Goal: Check status: Check status

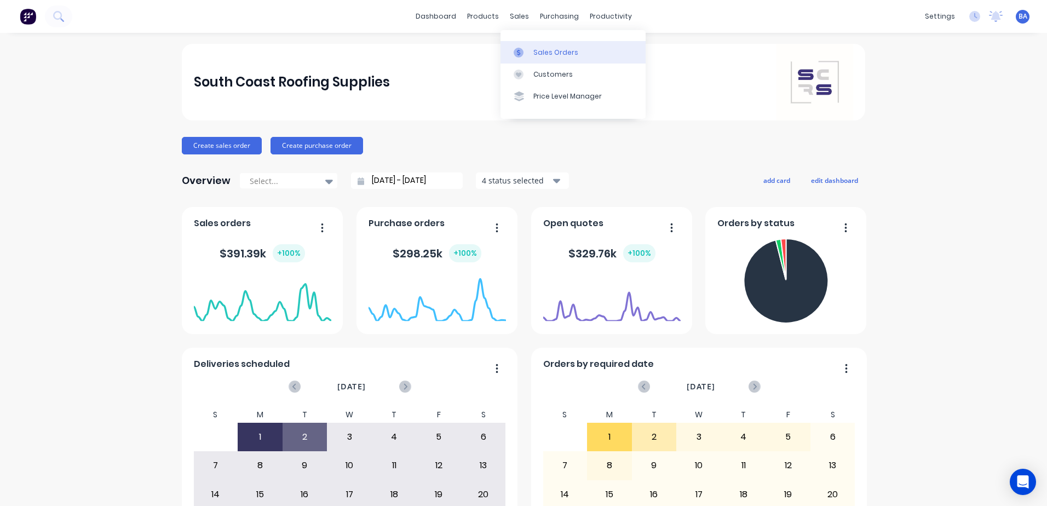
click at [522, 50] on icon at bounding box center [519, 53] width 10 height 10
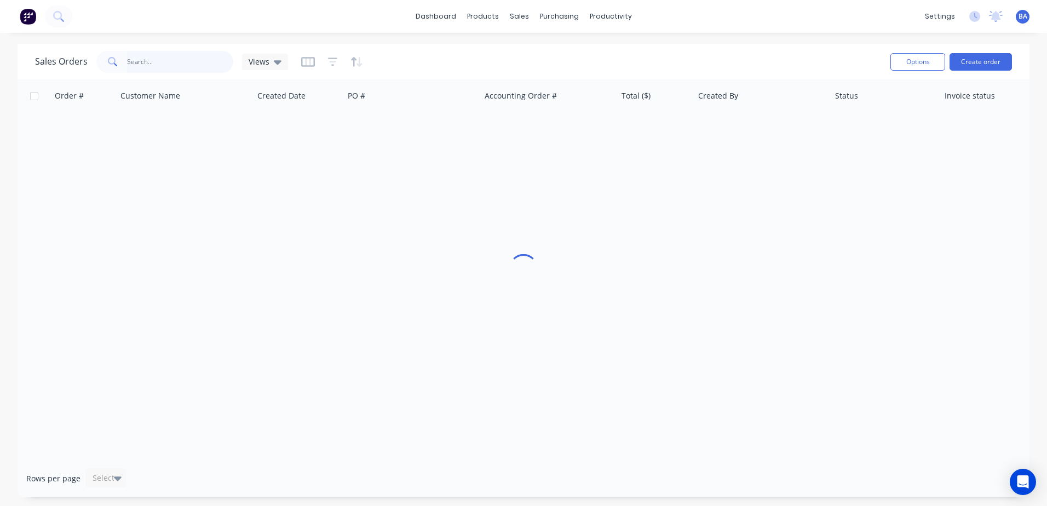
click at [191, 59] on input "text" at bounding box center [180, 62] width 107 height 22
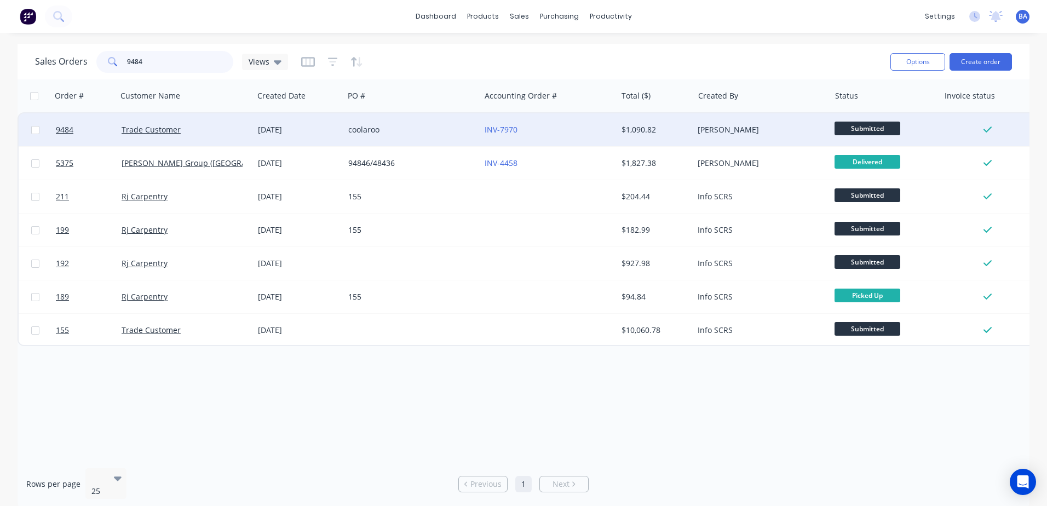
type input "9484"
click at [427, 130] on div "coolaroo" at bounding box center [409, 129] width 122 height 11
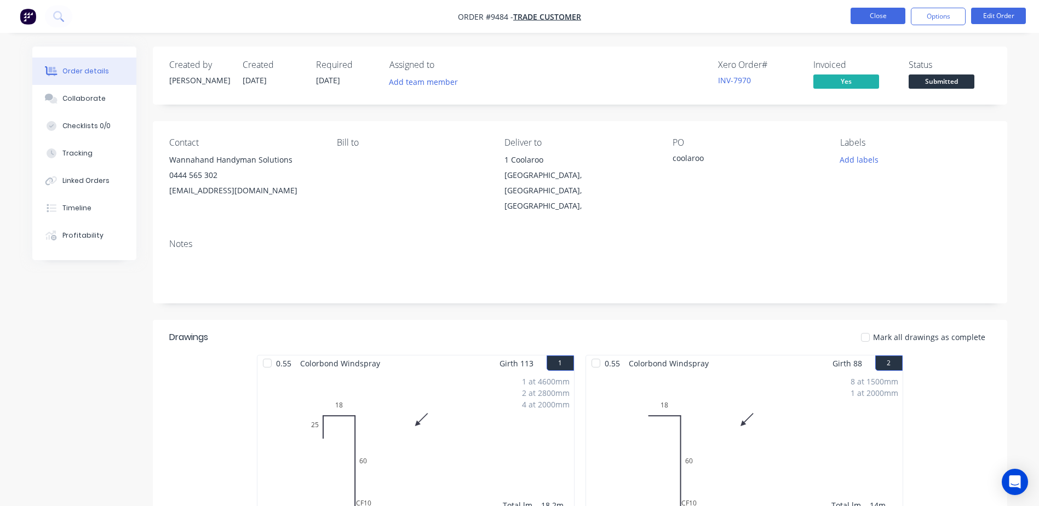
click at [886, 19] on button "Close" at bounding box center [877, 16] width 55 height 16
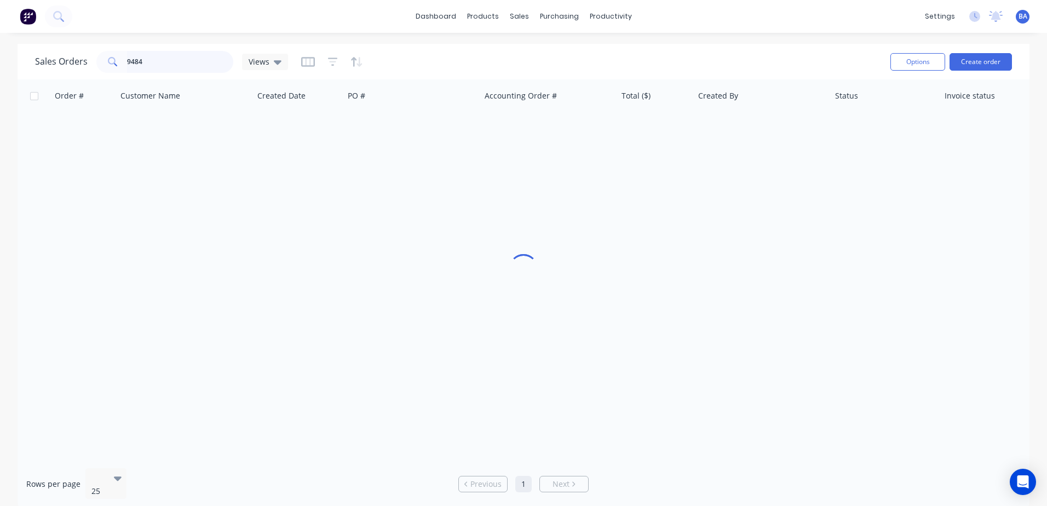
click at [200, 57] on input "9484" at bounding box center [180, 62] width 107 height 22
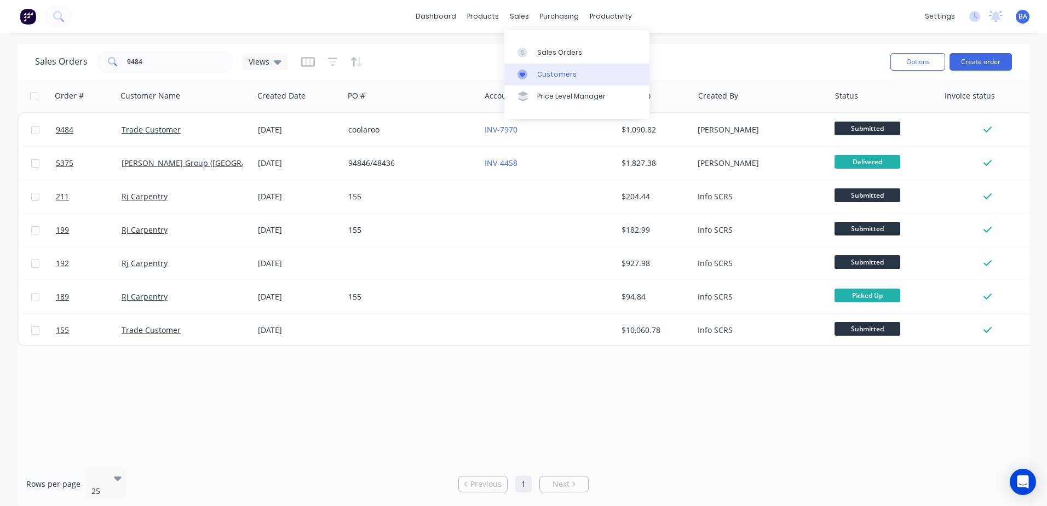
click at [526, 67] on link "Customers" at bounding box center [576, 75] width 145 height 22
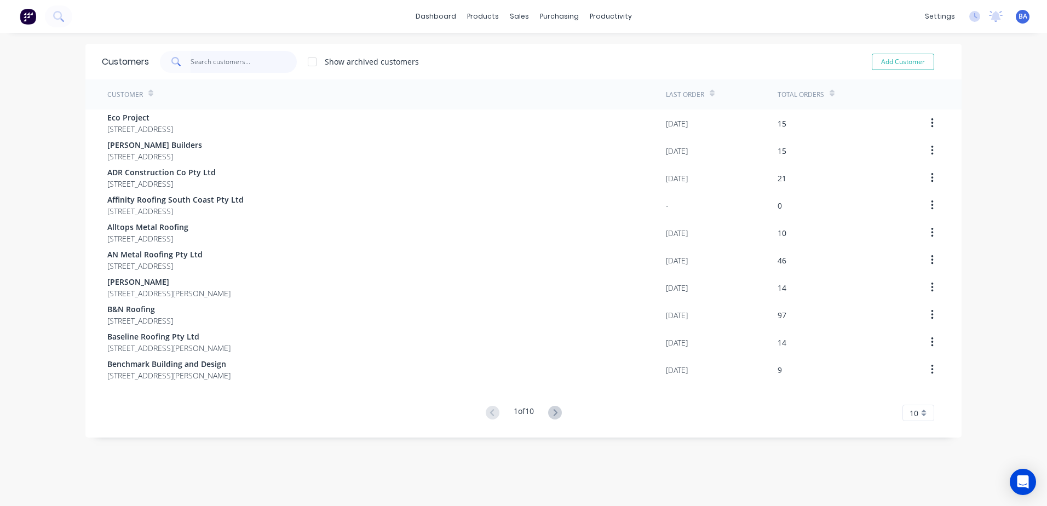
click at [212, 64] on input "text" at bounding box center [244, 62] width 107 height 22
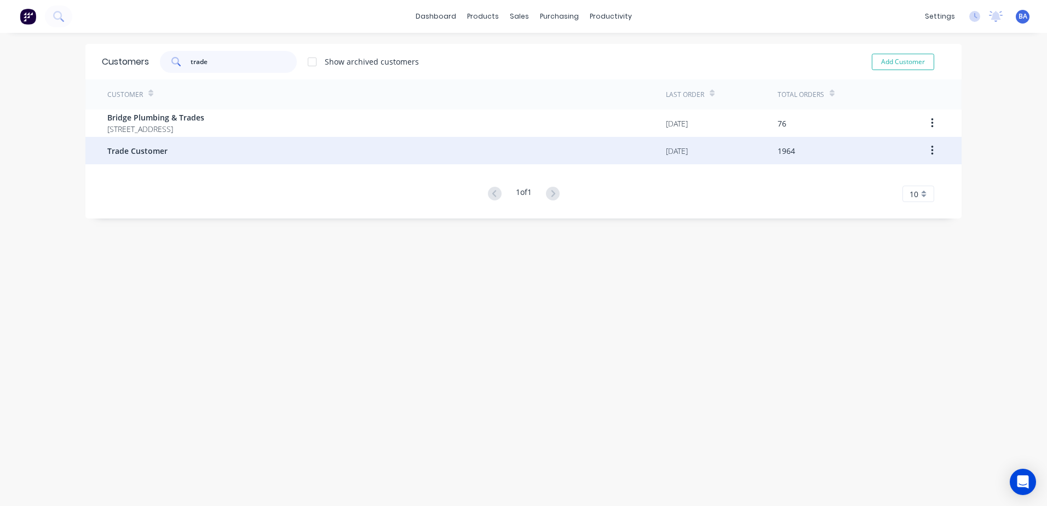
type input "trade"
click at [128, 145] on span "Trade Customer" at bounding box center [137, 150] width 60 height 11
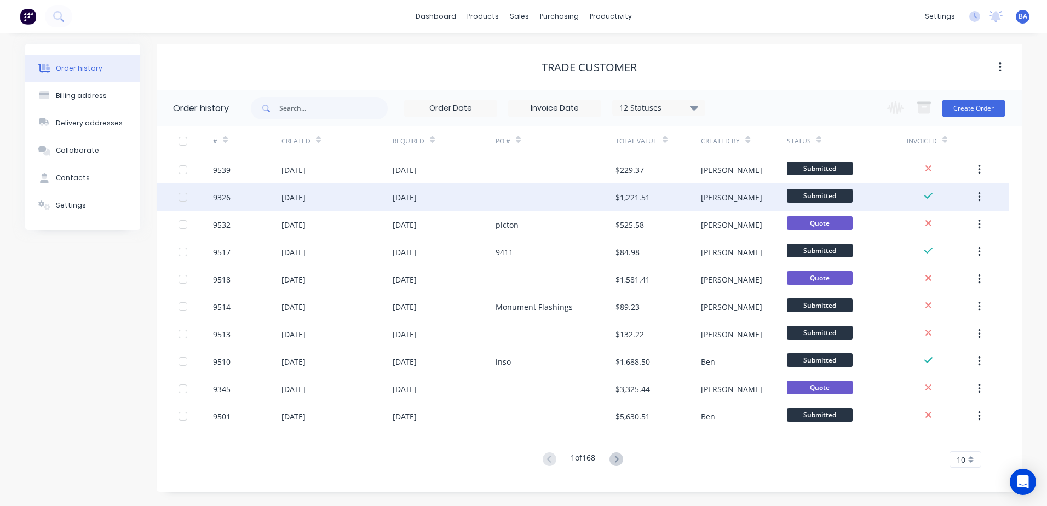
click at [538, 195] on div at bounding box center [555, 196] width 120 height 27
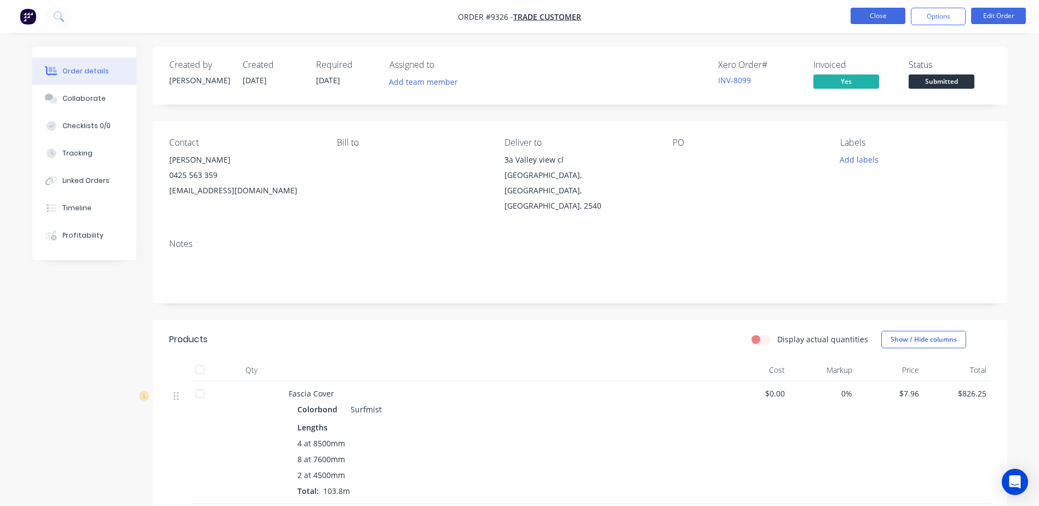
click at [871, 22] on button "Close" at bounding box center [877, 16] width 55 height 16
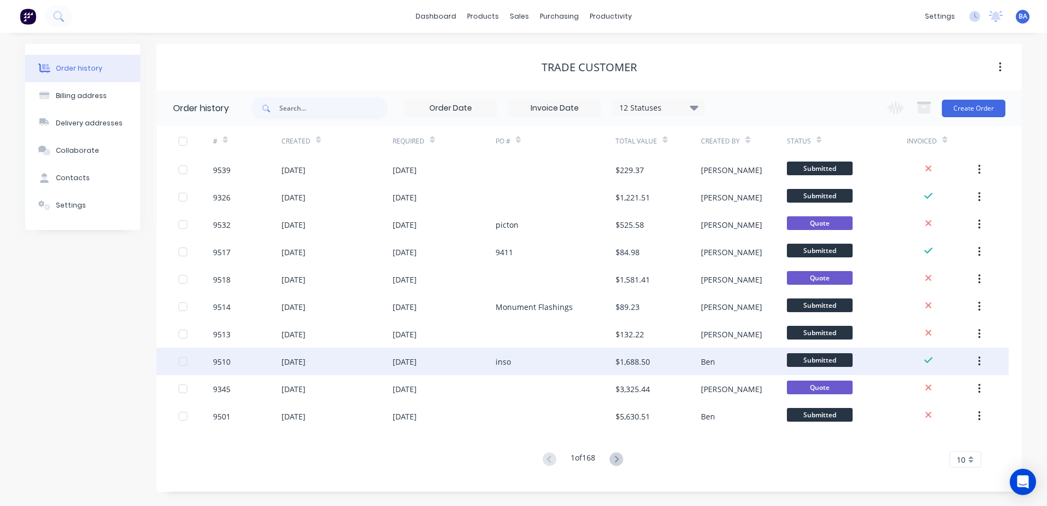
click at [555, 359] on div "inso" at bounding box center [555, 361] width 120 height 27
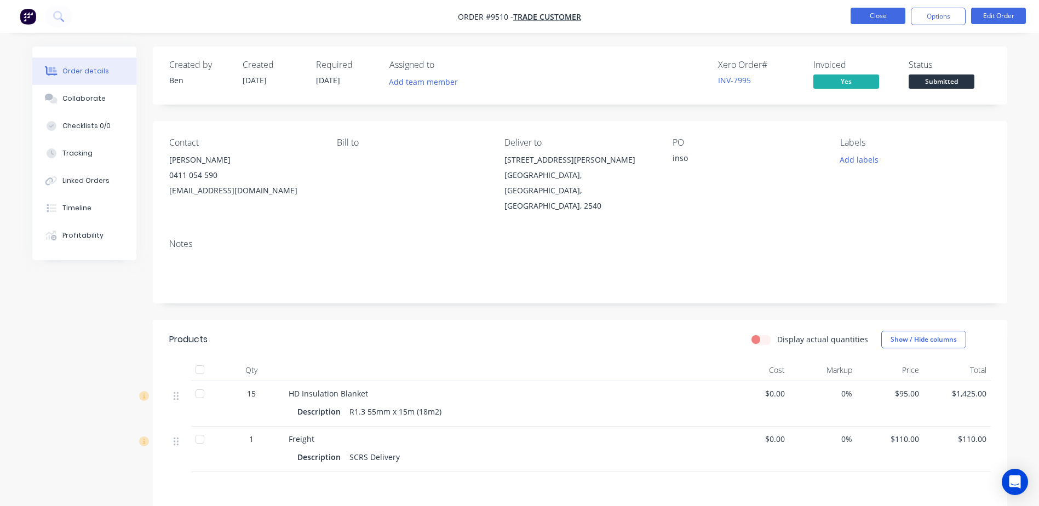
click at [888, 16] on button "Close" at bounding box center [877, 16] width 55 height 16
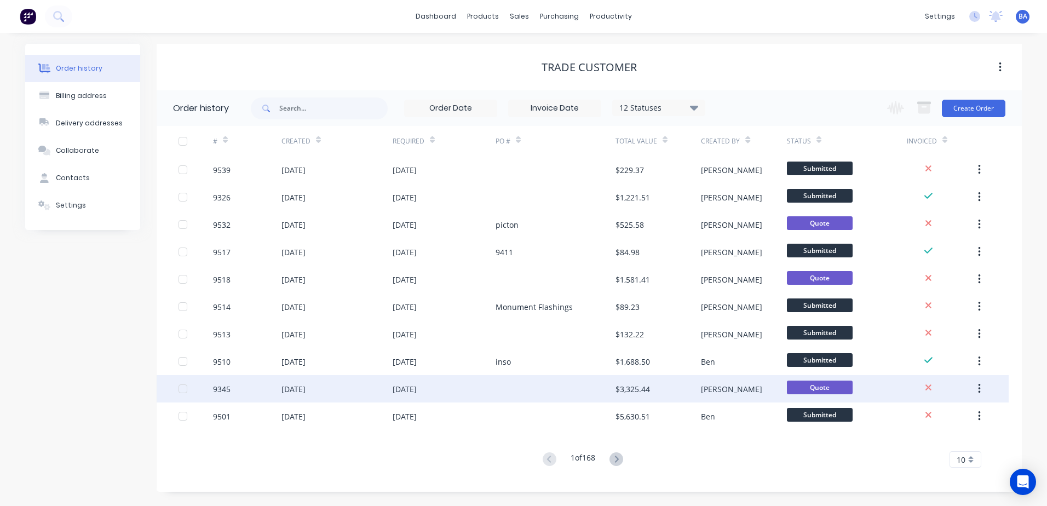
click at [551, 387] on div at bounding box center [555, 388] width 120 height 27
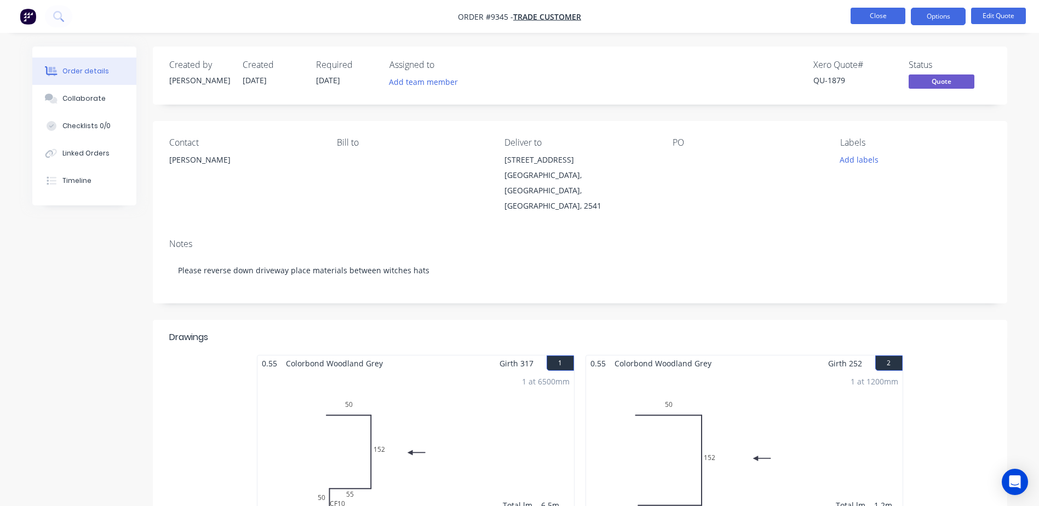
click at [873, 11] on button "Close" at bounding box center [877, 16] width 55 height 16
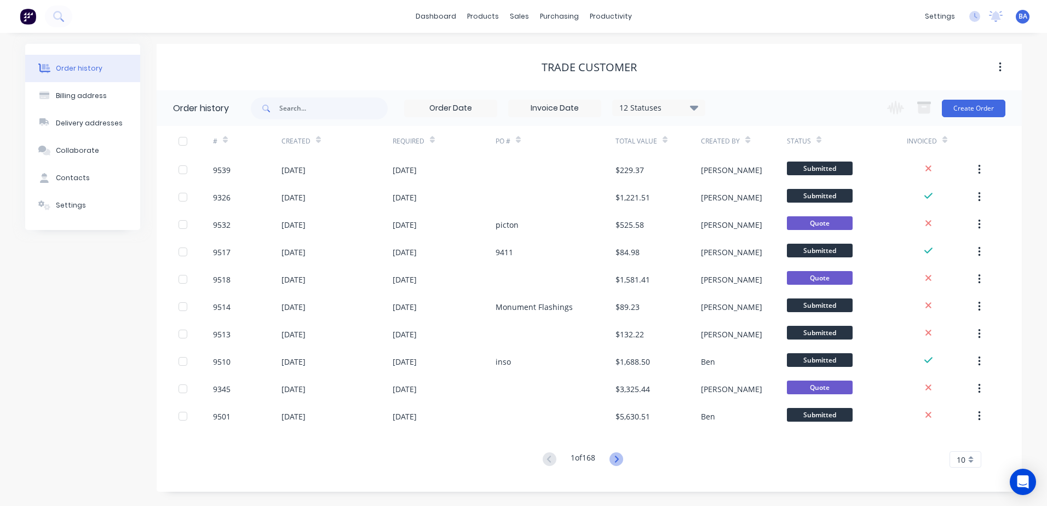
click at [615, 456] on icon at bounding box center [616, 459] width 14 height 14
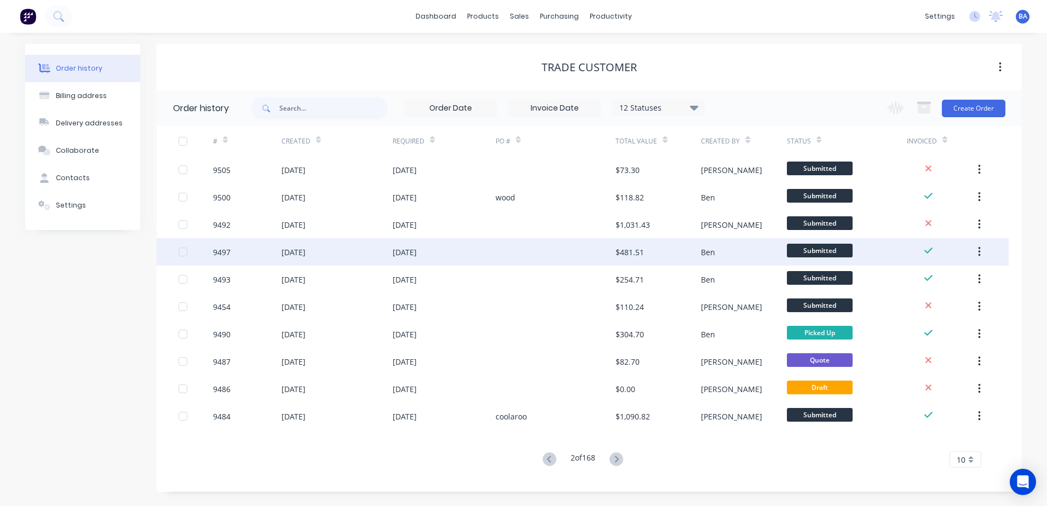
click at [574, 255] on div at bounding box center [555, 251] width 120 height 27
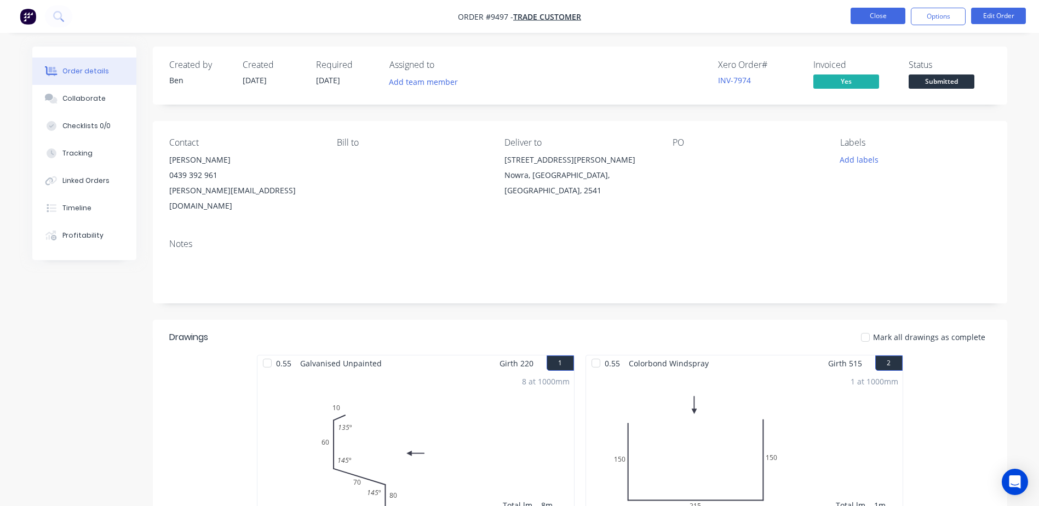
click at [869, 19] on button "Close" at bounding box center [877, 16] width 55 height 16
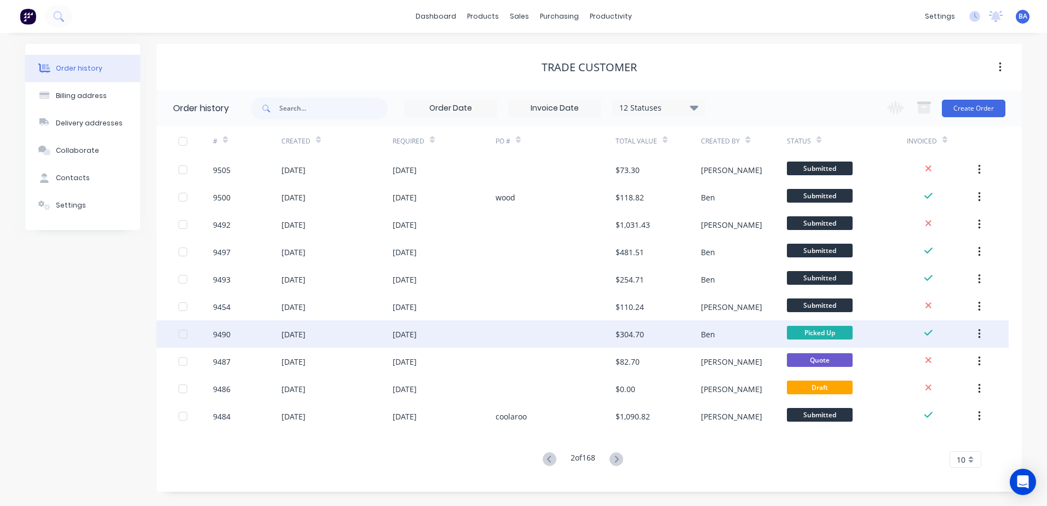
click at [574, 336] on div at bounding box center [555, 333] width 120 height 27
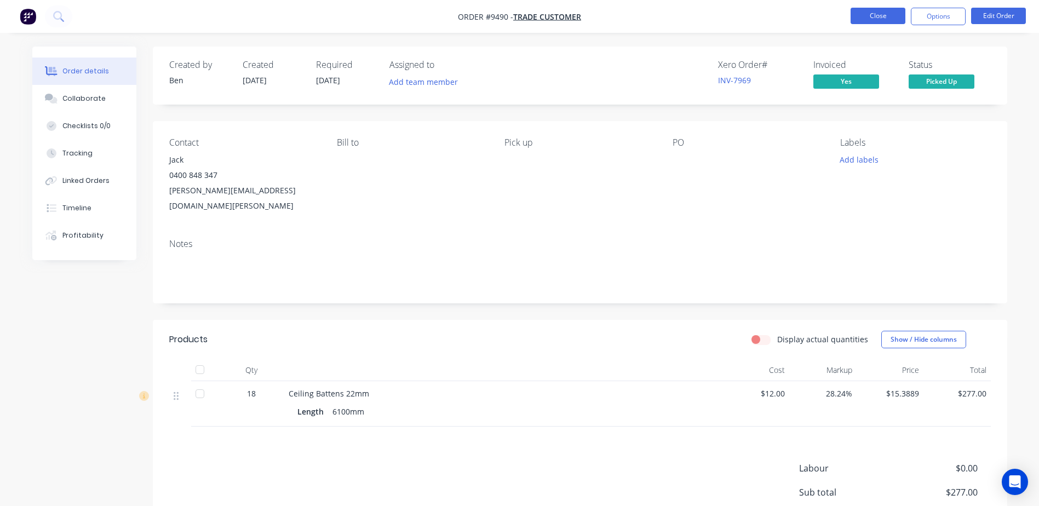
click at [891, 18] on button "Close" at bounding box center [877, 16] width 55 height 16
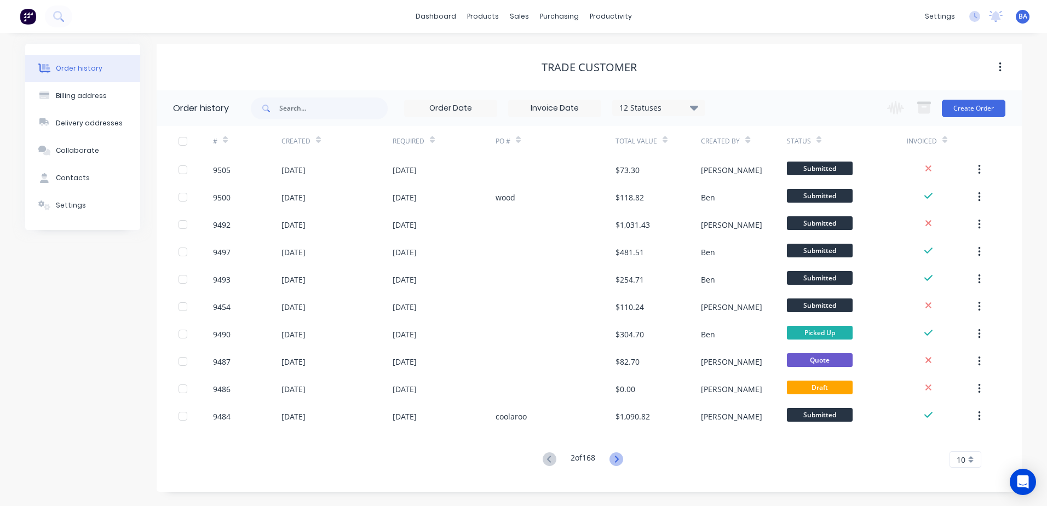
click at [614, 458] on icon at bounding box center [616, 459] width 14 height 14
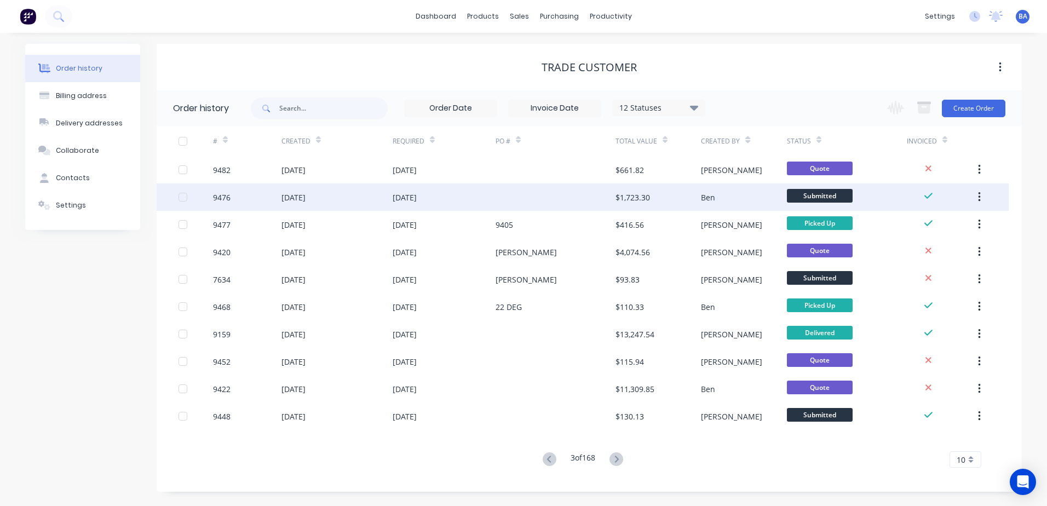
click at [578, 195] on div at bounding box center [555, 196] width 120 height 27
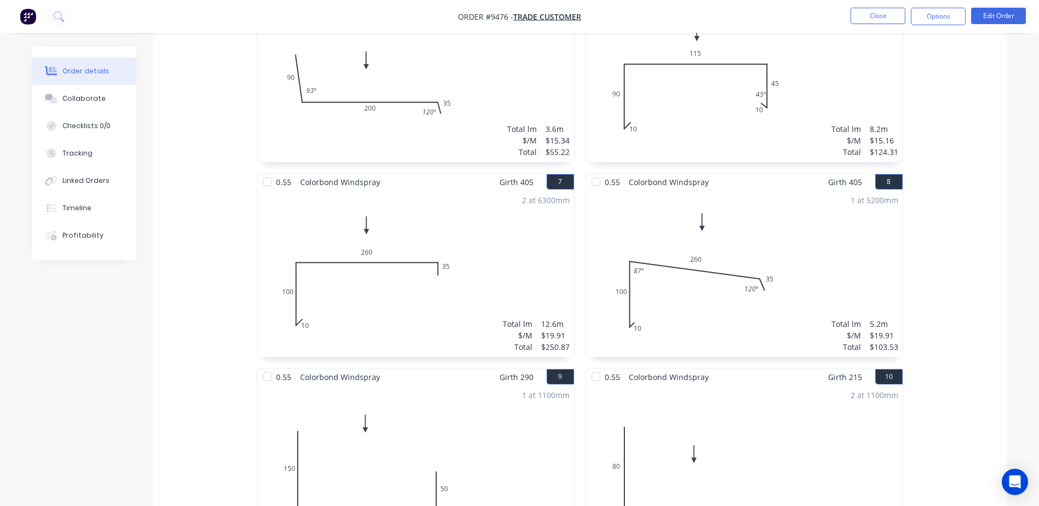
scroll to position [766, 0]
click at [880, 15] on button "Close" at bounding box center [877, 16] width 55 height 16
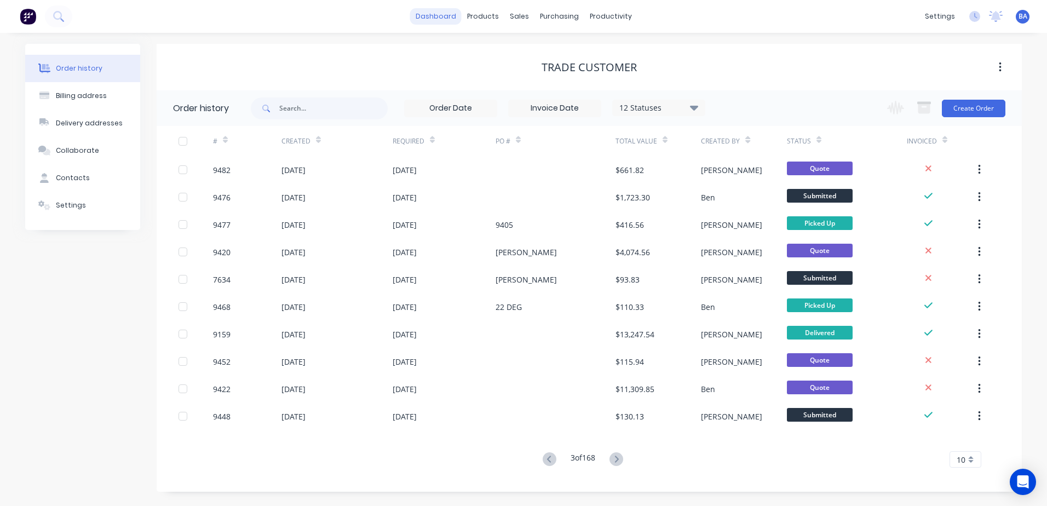
click at [436, 18] on link "dashboard" at bounding box center [435, 16] width 51 height 16
